Goal: Check status: Check status

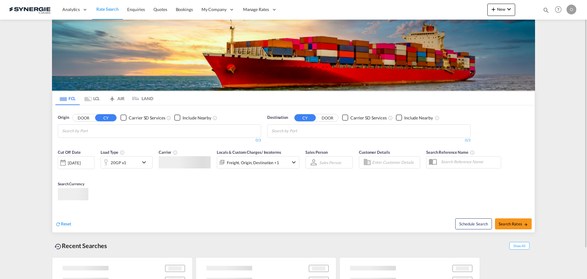
drag, startPoint x: 538, startPoint y: 9, endPoint x: 542, endPoint y: 9, distance: 4.3
click at [539, 9] on div "New Rates Ratecard Ratesheet Quote Bookings Bookings Quotes Enquiries Help Reso…" at bounding box center [532, 9] width 91 height 19
click at [542, 9] on div "Bookings Quotes Enquiries Help Resources Product Release O My Profile Logout" at bounding box center [558, 9] width 39 height 19
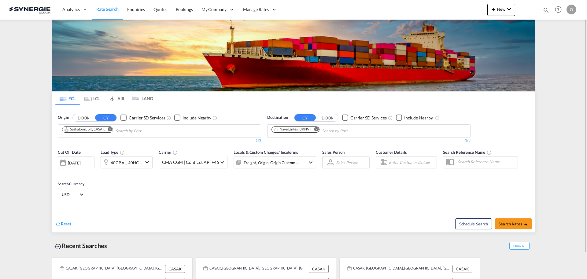
click at [545, 9] on md-icon "icon-magnify" at bounding box center [546, 10] width 7 height 7
click at [474, 11] on input at bounding box center [500, 10] width 76 height 11
paste input "SYC000015121"
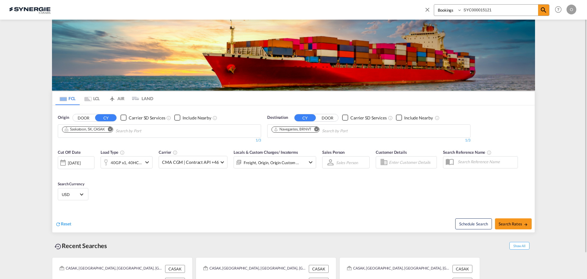
type input "SYC000015121"
click at [459, 9] on select "Bookings Quotes Enquiries" at bounding box center [448, 10] width 29 height 11
select select "Quotes"
click at [434, 5] on select "Bookings Quotes Enquiries" at bounding box center [448, 10] width 29 height 11
click at [542, 8] on md-icon "icon-magnify" at bounding box center [543, 9] width 7 height 7
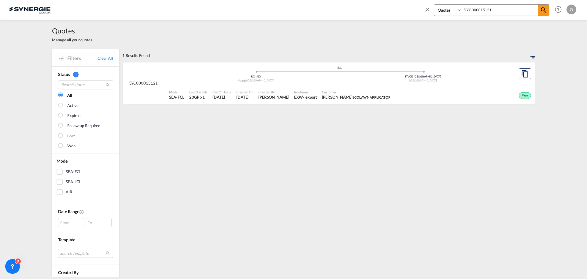
click at [213, 97] on span "[DATE]" at bounding box center [221, 97] width 19 height 6
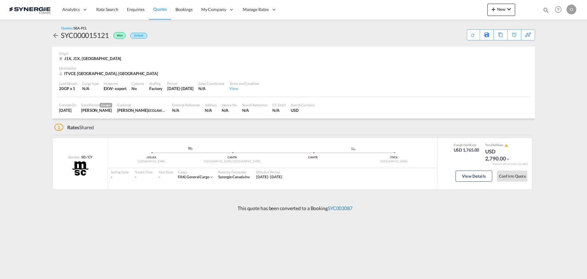
click at [338, 208] on link "SYC003087" at bounding box center [340, 208] width 25 height 6
